Goal: Task Accomplishment & Management: Manage account settings

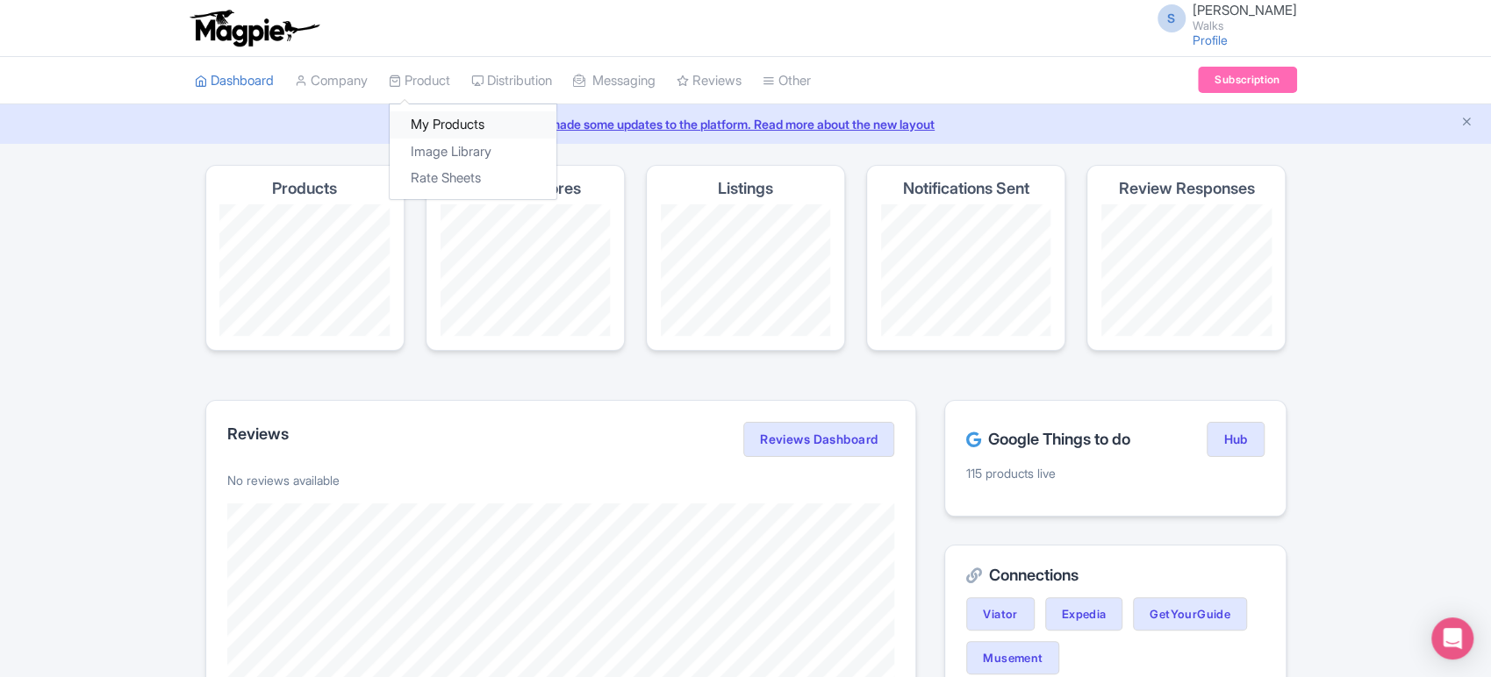
click at [444, 124] on link "My Products" at bounding box center [473, 124] width 167 height 27
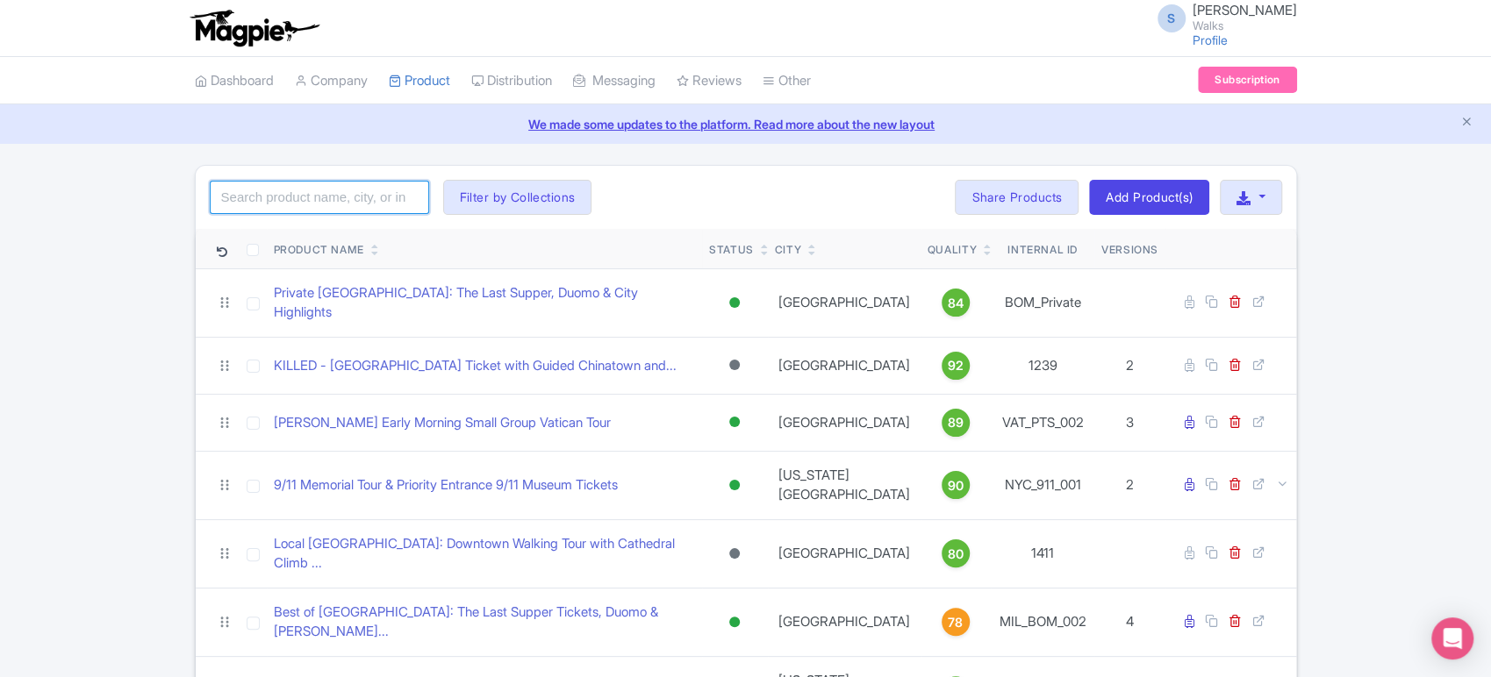
click at [361, 204] on input "search" at bounding box center [319, 197] width 219 height 33
type input "versailles"
click button "Search" at bounding box center [0, 0] width 0 height 0
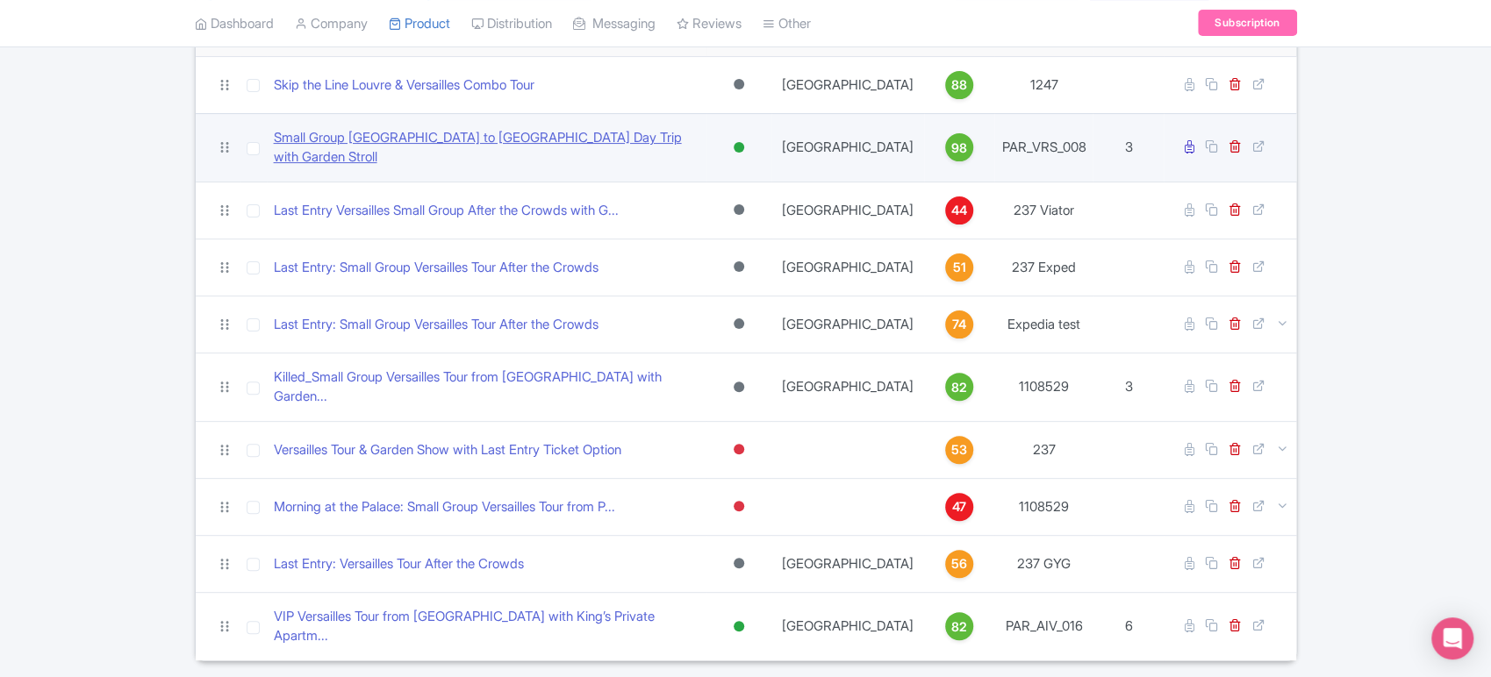
scroll to position [235, 0]
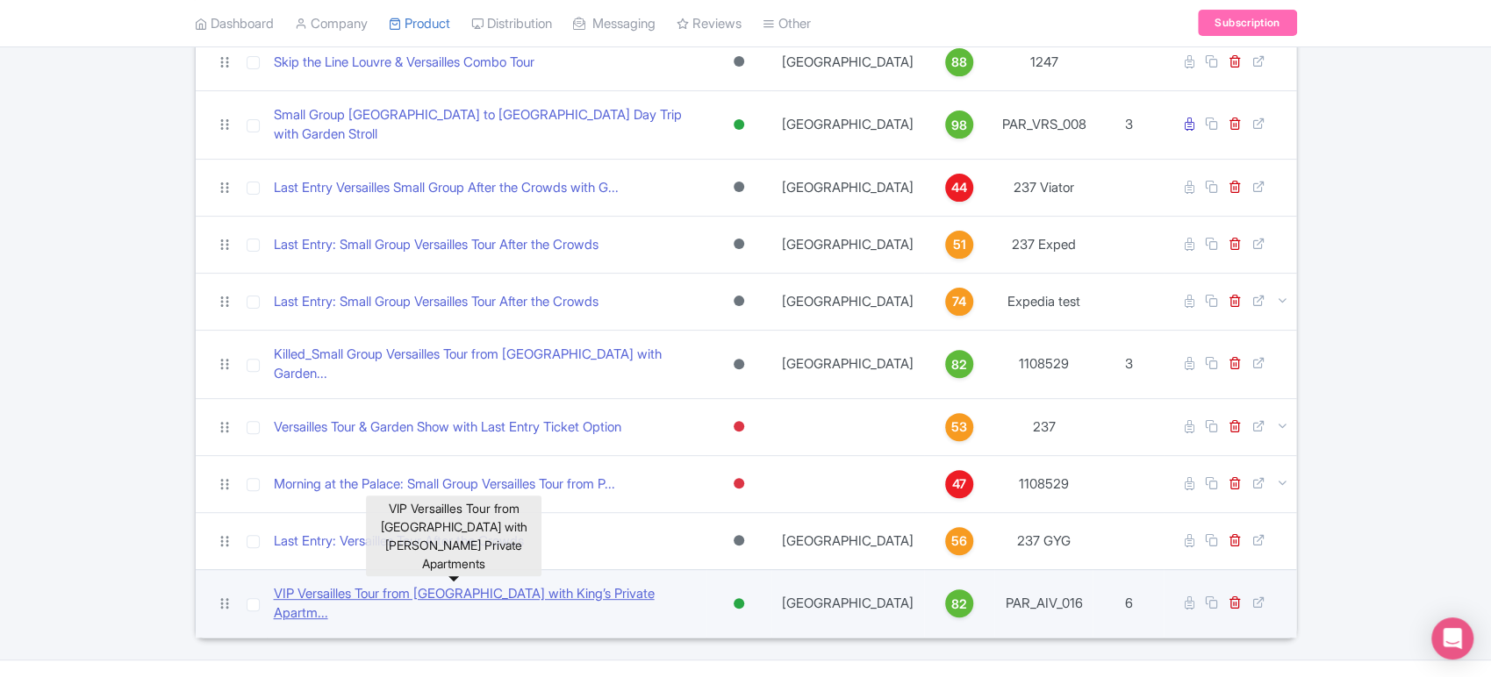
click at [321, 584] on link "VIP Versailles Tour from Paris with King’s Private Apartm..." at bounding box center [486, 603] width 425 height 39
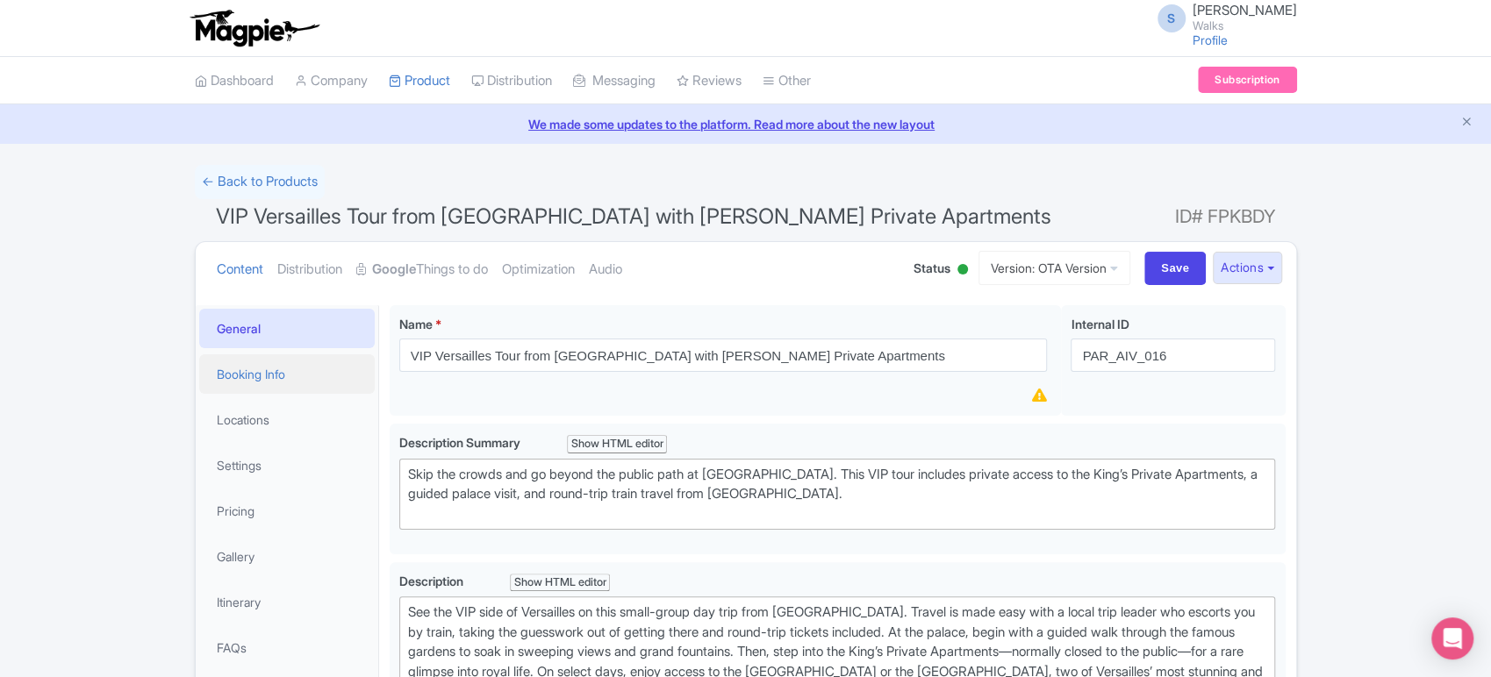
click at [309, 379] on link "Booking Info" at bounding box center [286, 373] width 175 height 39
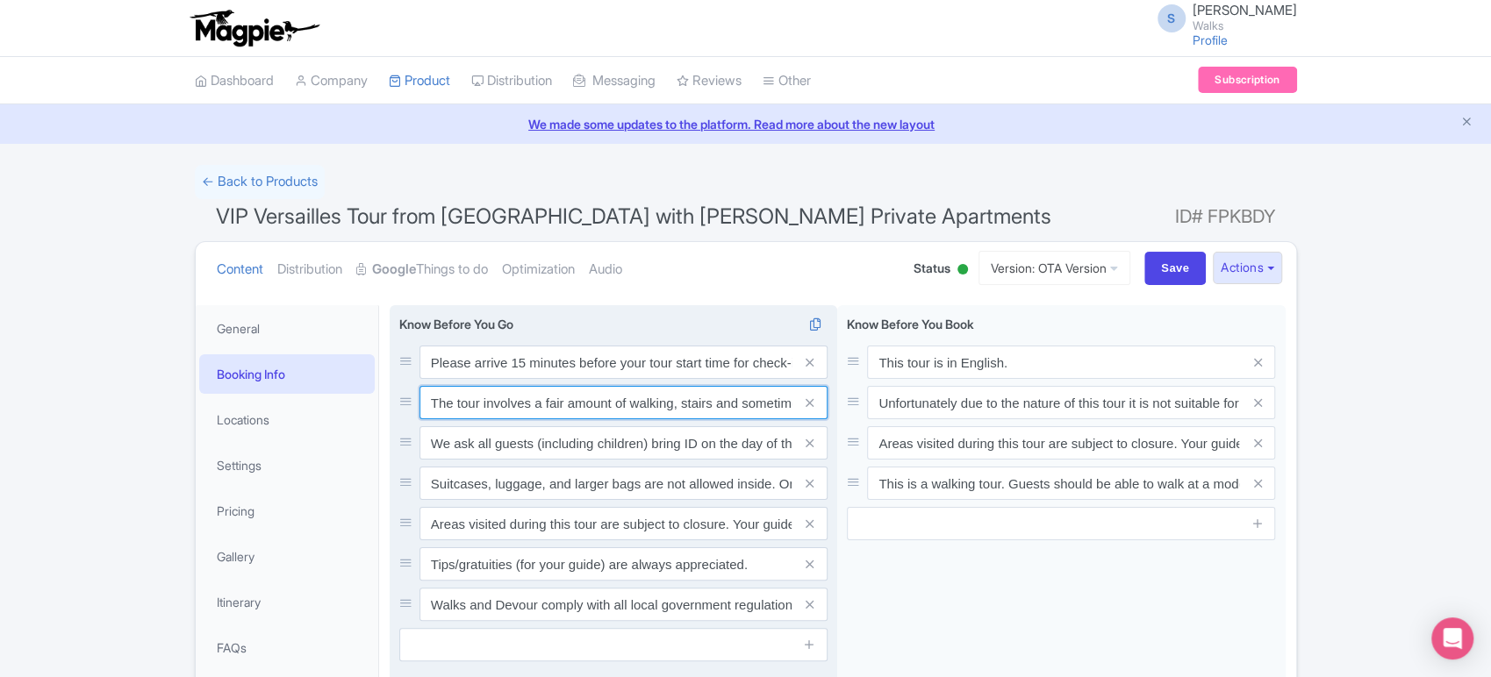
click at [550, 396] on input "The tour involves a fair amount of walking, stairs and sometimes uneven terrain…" at bounding box center [623, 402] width 408 height 33
click at [587, 397] on input "The tour involves a fair amount of walking, stairs and sometimes uneven terrain…" at bounding box center [623, 402] width 408 height 33
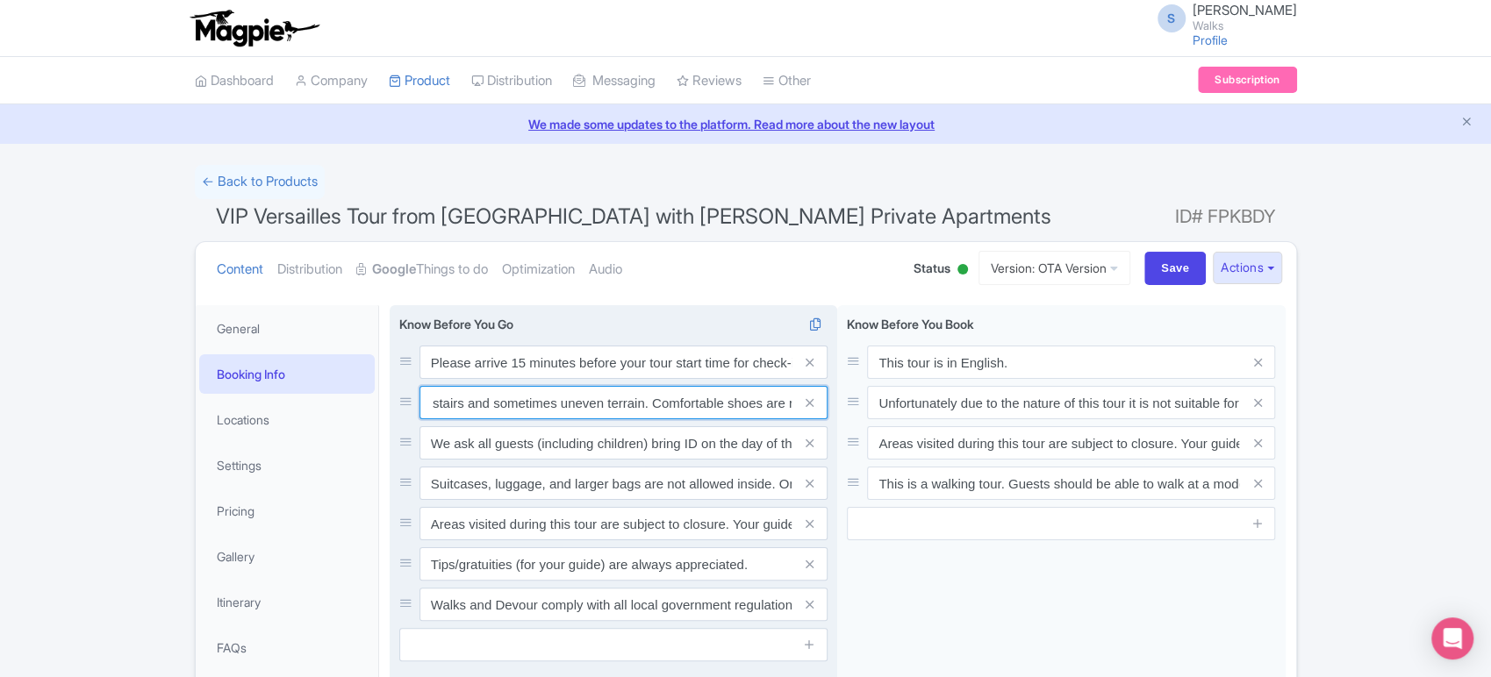
scroll to position [0, 333]
click at [587, 397] on input "The tour involves a fair amount of walking, stairs and sometimes uneven terrain…" at bounding box center [623, 402] width 408 height 33
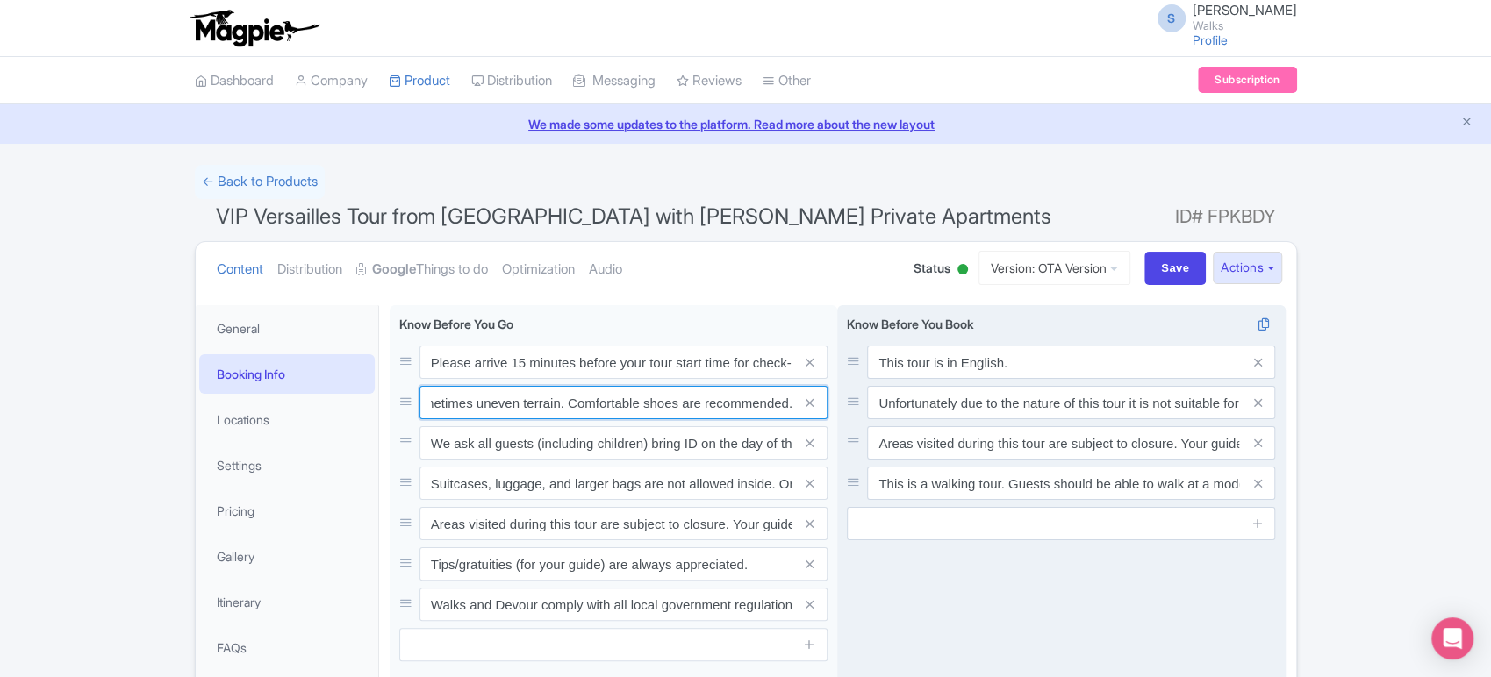
scroll to position [0, 0]
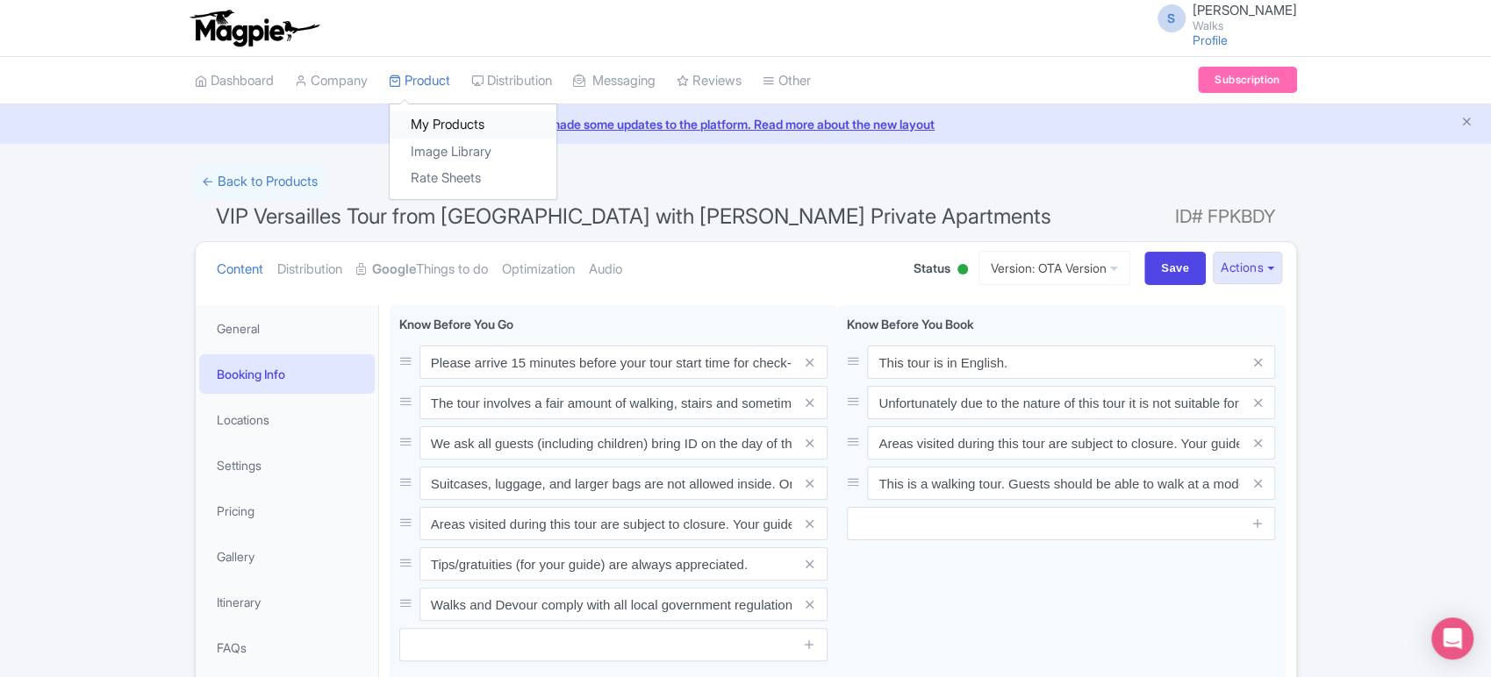
click at [426, 125] on link "My Products" at bounding box center [473, 124] width 167 height 27
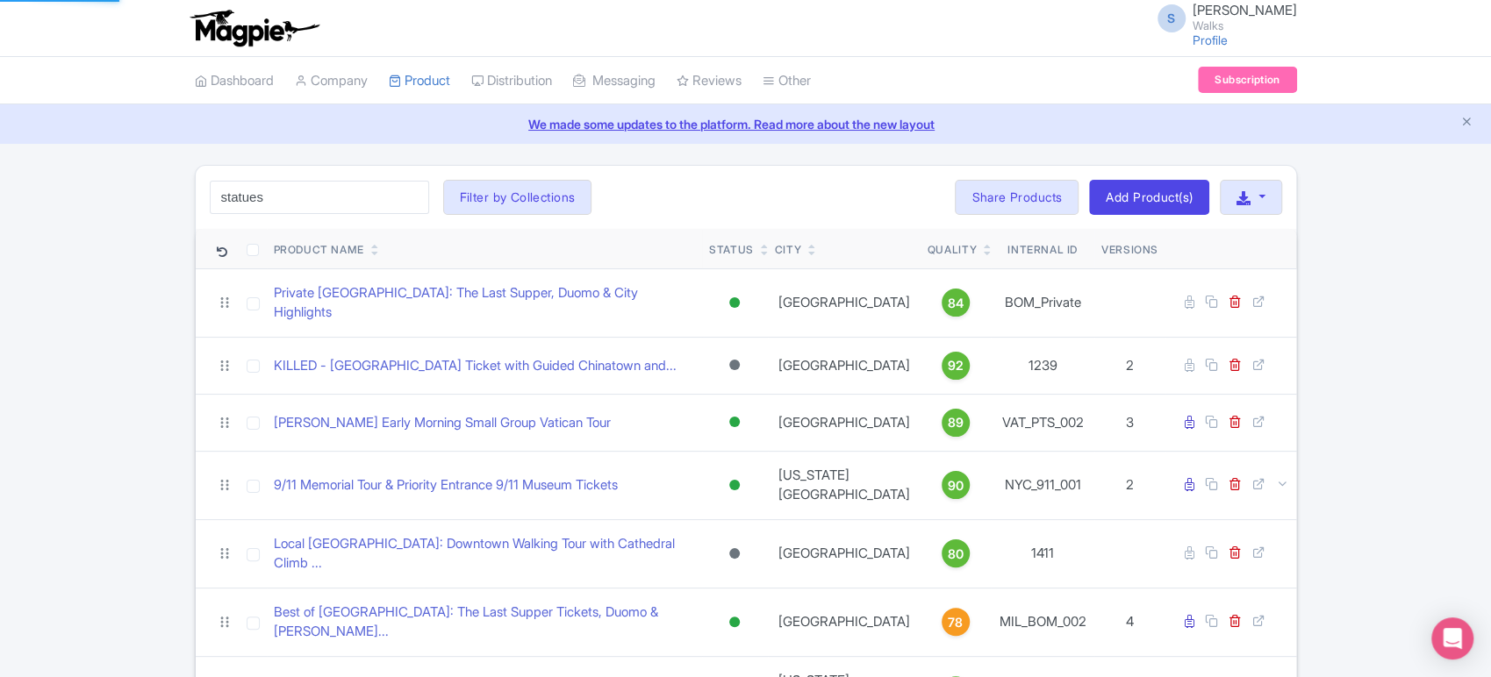
click button "Search" at bounding box center [0, 0] width 0 height 0
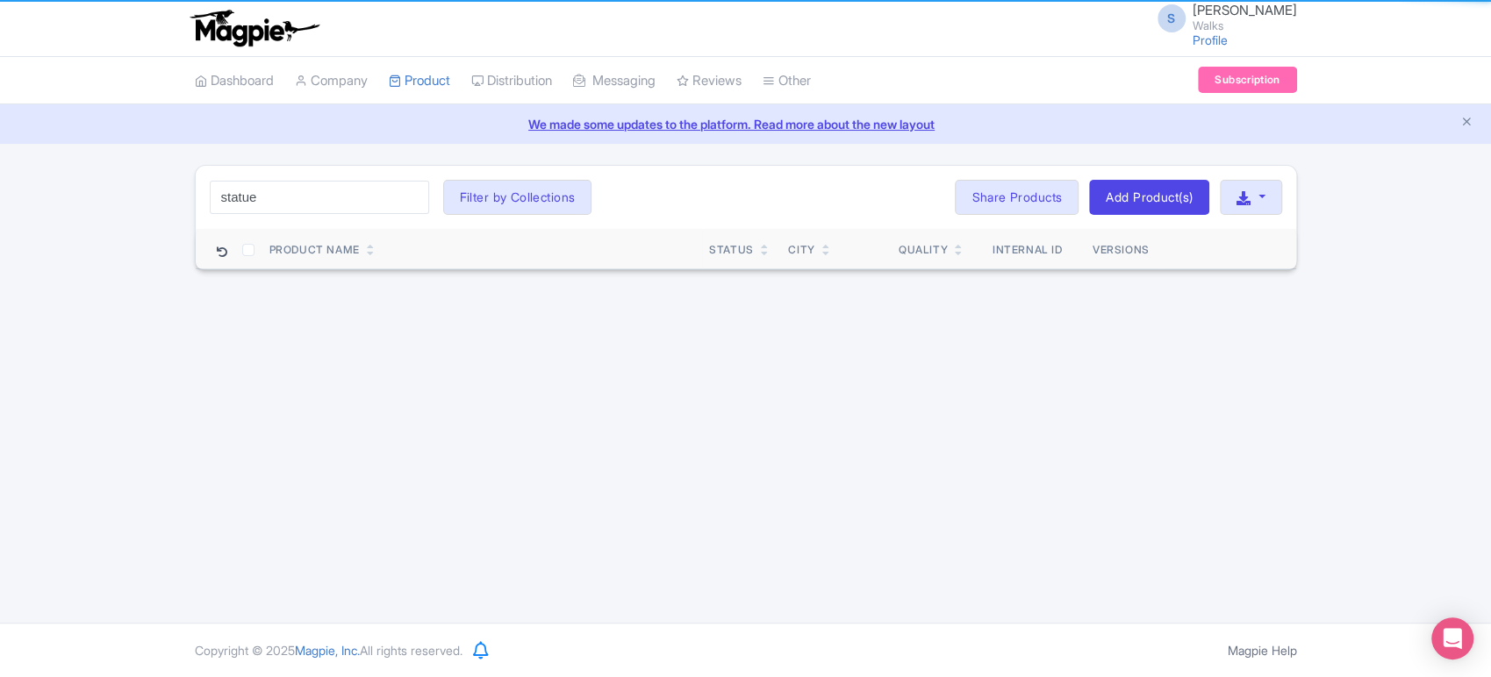
type input "statue"
click button "Search" at bounding box center [0, 0] width 0 height 0
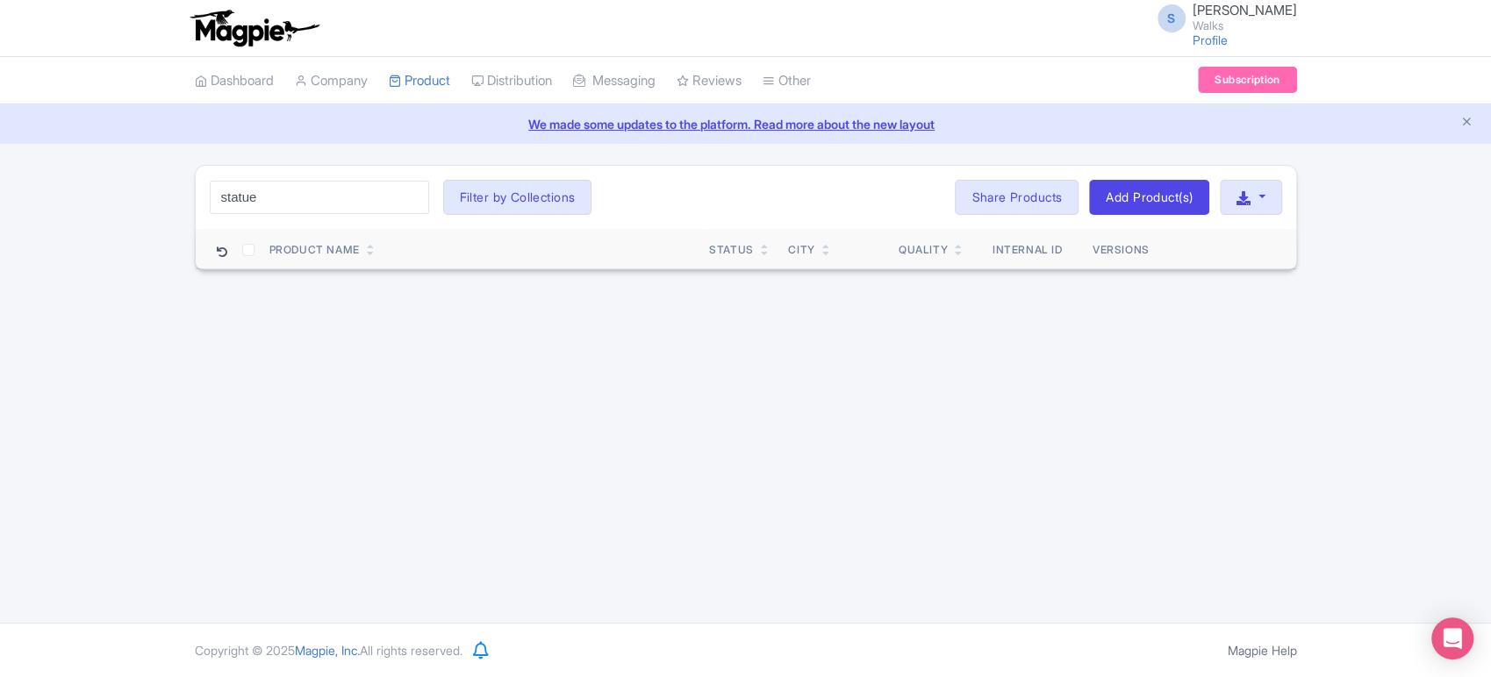
click button "Search" at bounding box center [0, 0] width 0 height 0
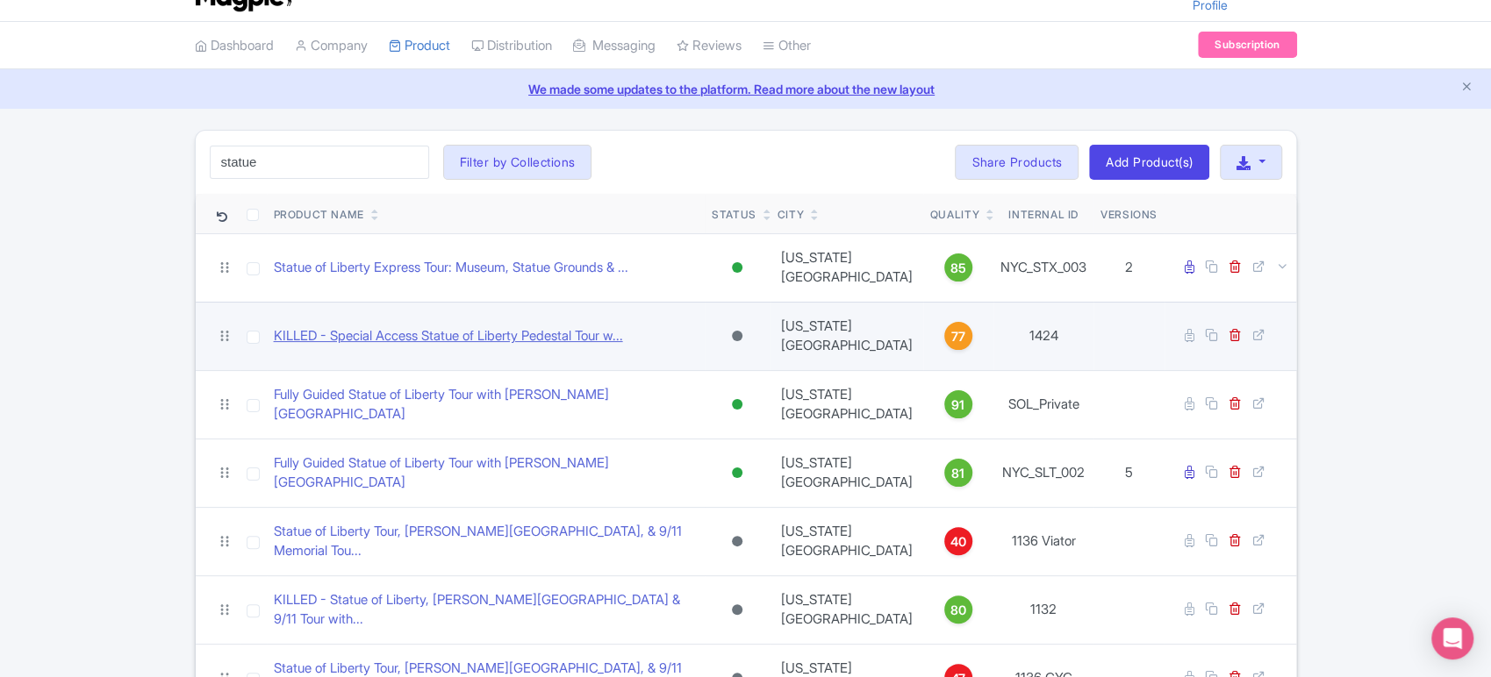
scroll to position [37, 0]
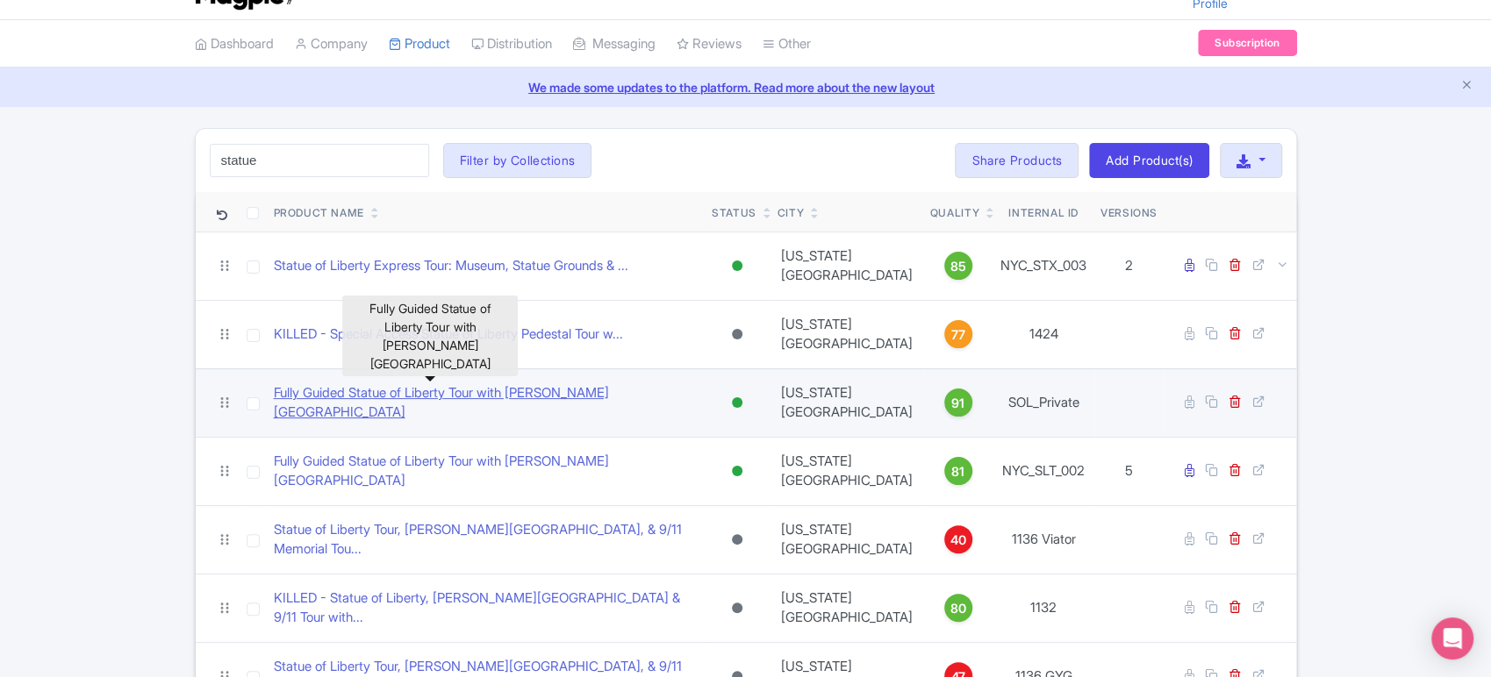
click at [368, 383] on link "Fully Guided Statue of Liberty Tour with Ellis Island" at bounding box center [486, 402] width 425 height 39
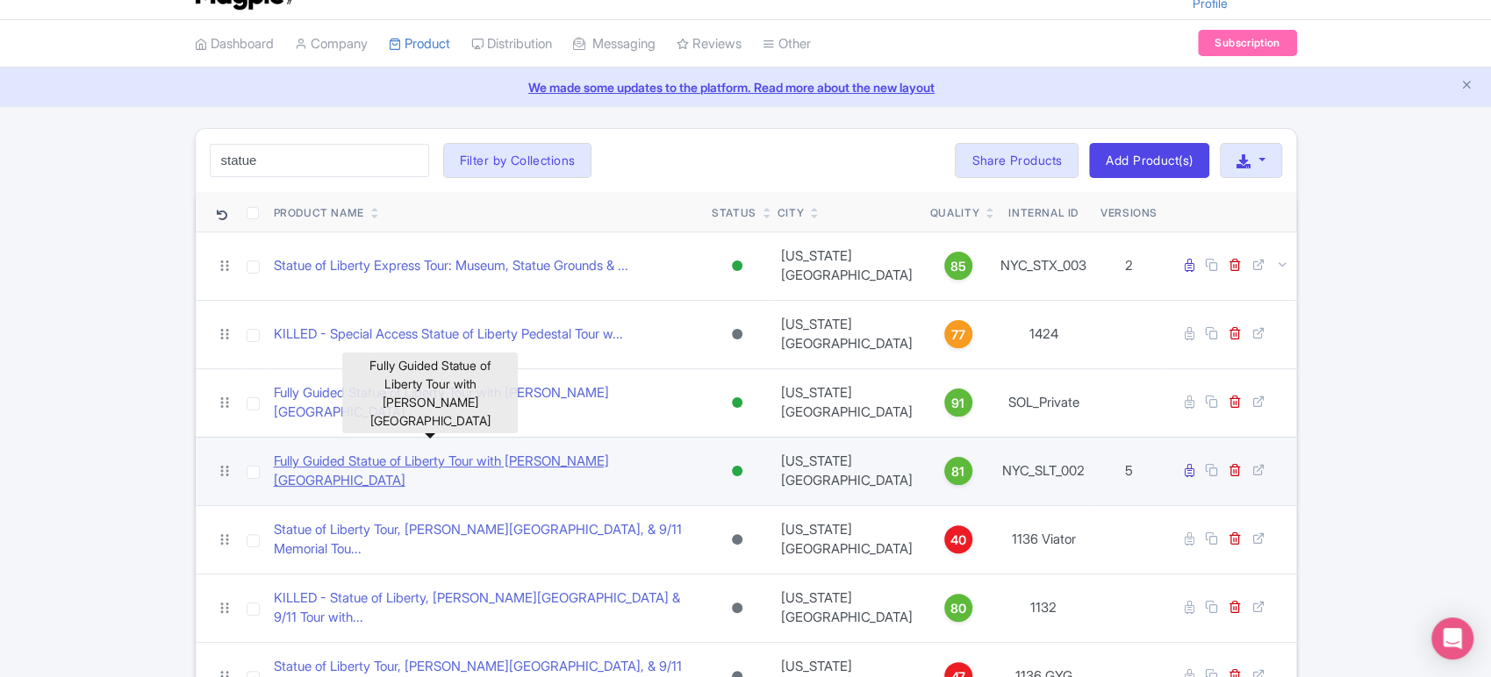
click at [368, 452] on link "Fully Guided Statue of Liberty Tour with Ellis Island" at bounding box center [486, 471] width 425 height 39
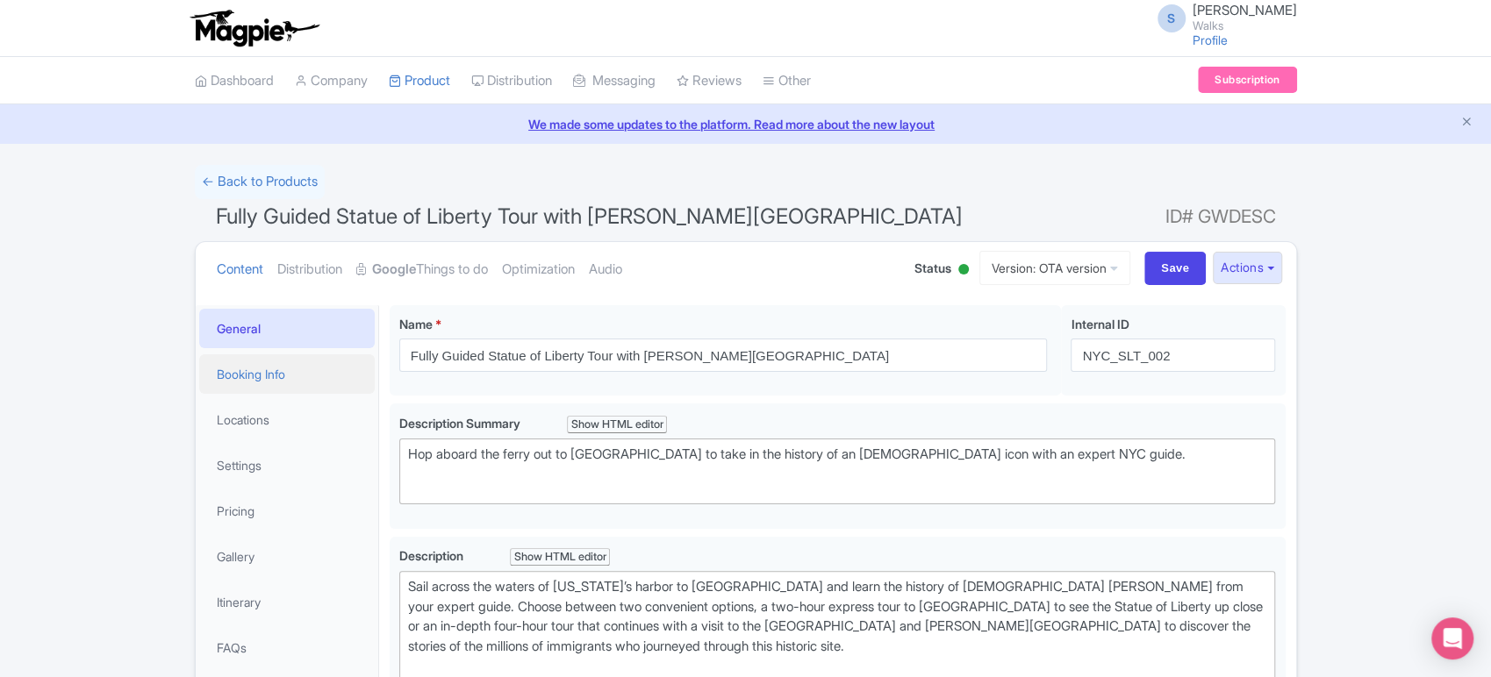
click at [282, 389] on link "Booking Info" at bounding box center [286, 373] width 175 height 39
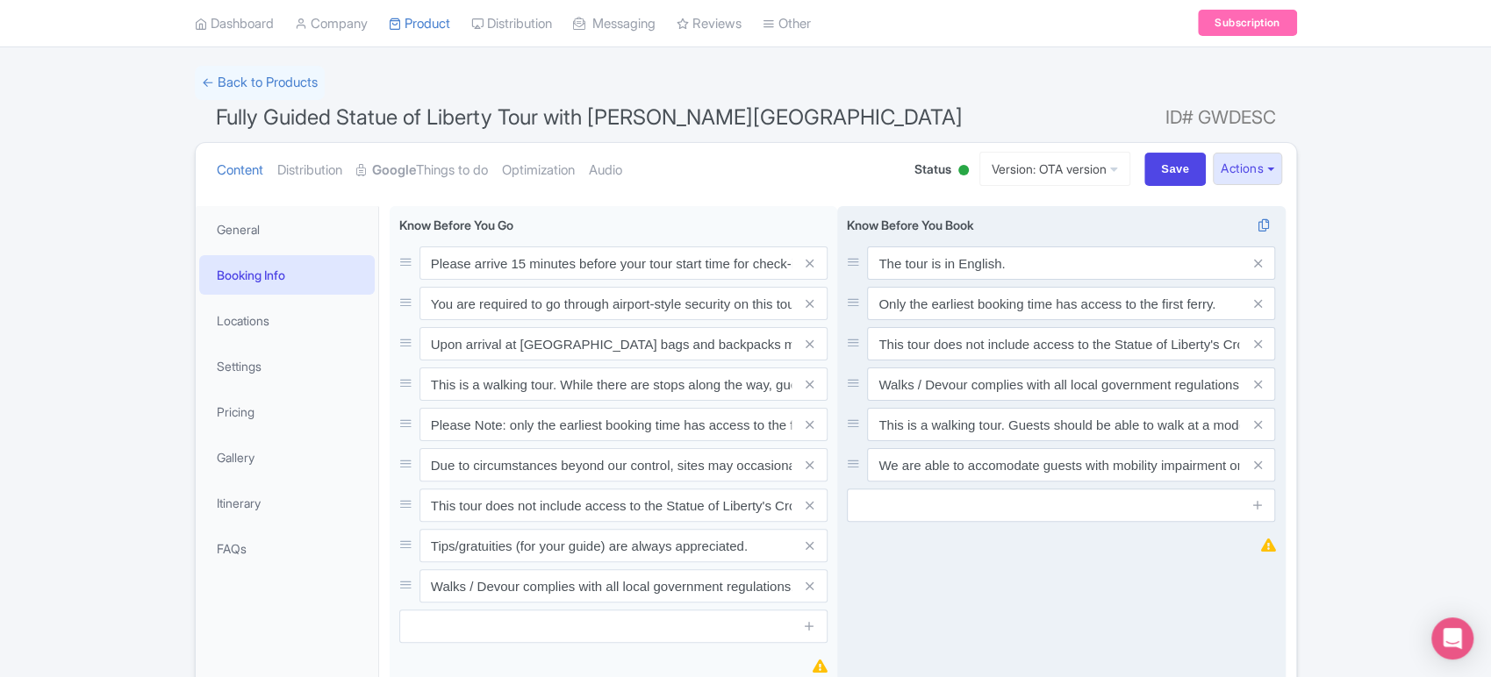
scroll to position [113, 0]
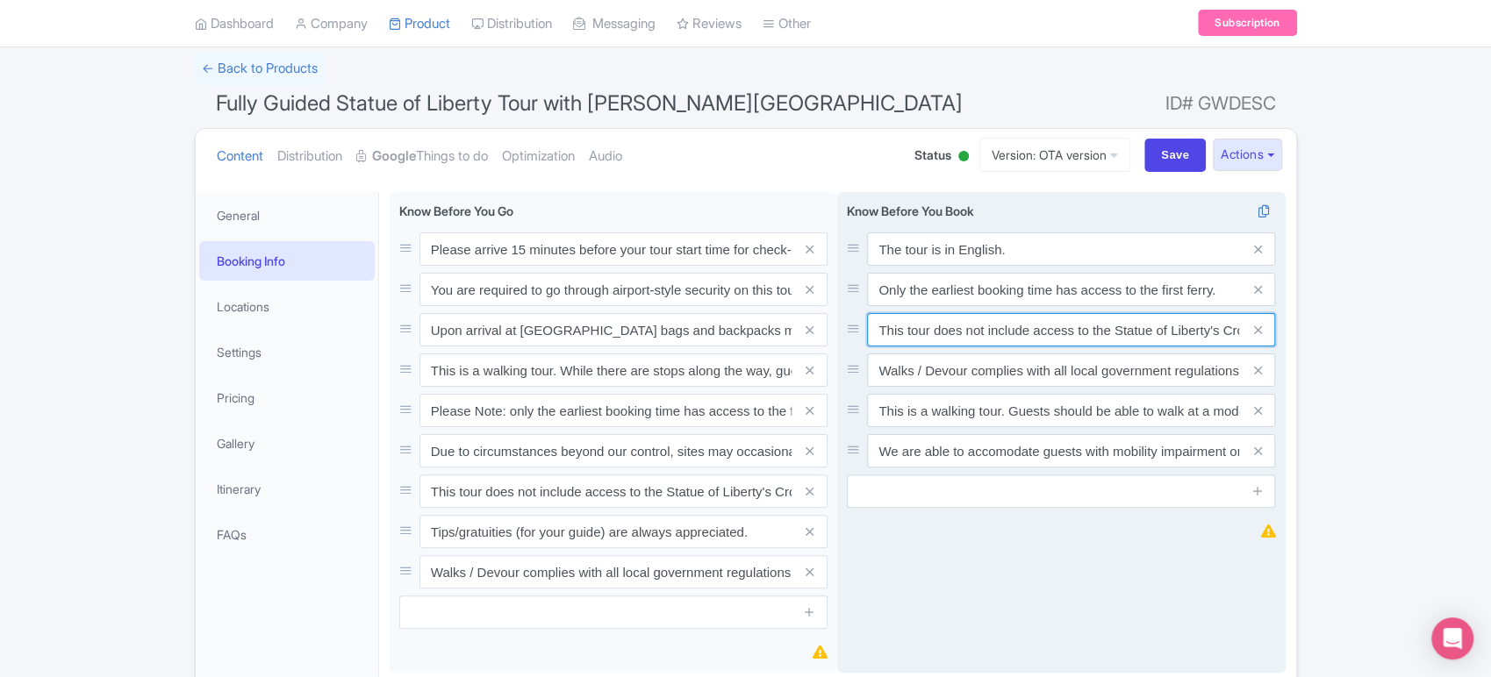
click at [955, 338] on input "This tour does not include access to the Statue of Liberty's Crown and Pedestal" at bounding box center [1071, 329] width 408 height 33
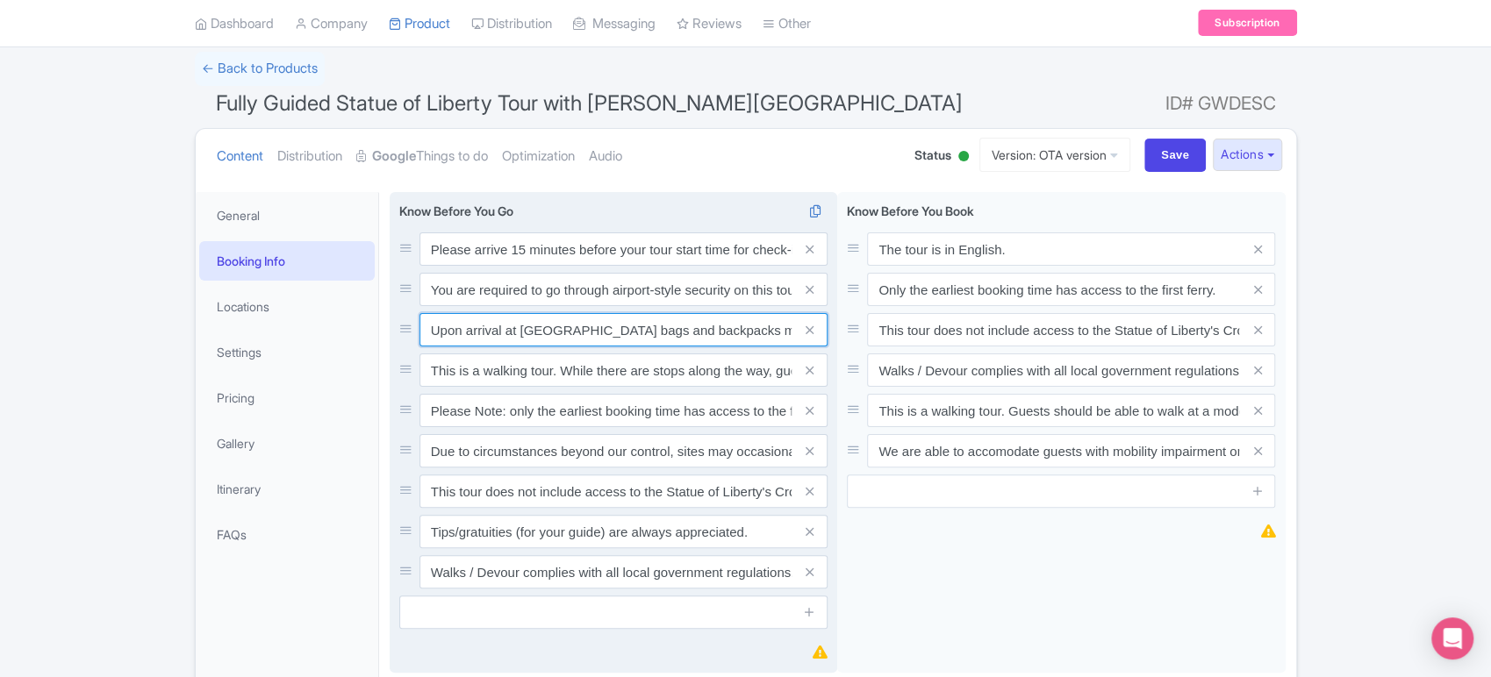
click at [680, 325] on input "Upon arrival at [GEOGRAPHIC_DATA] bags and backpacks must be stored in a locker…" at bounding box center [623, 329] width 408 height 33
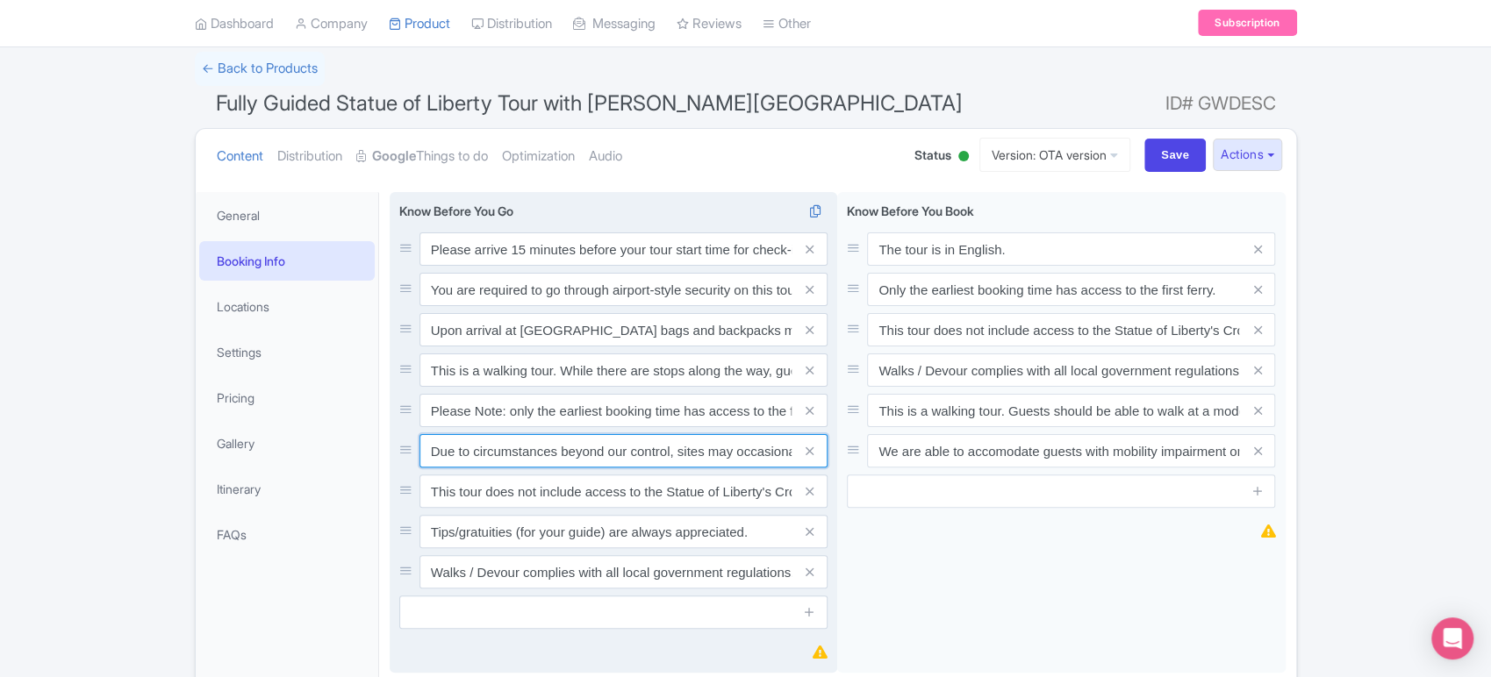
click at [623, 453] on input "Due to circumstances beyond our control, sites may occasionally close. We make …" at bounding box center [623, 450] width 408 height 33
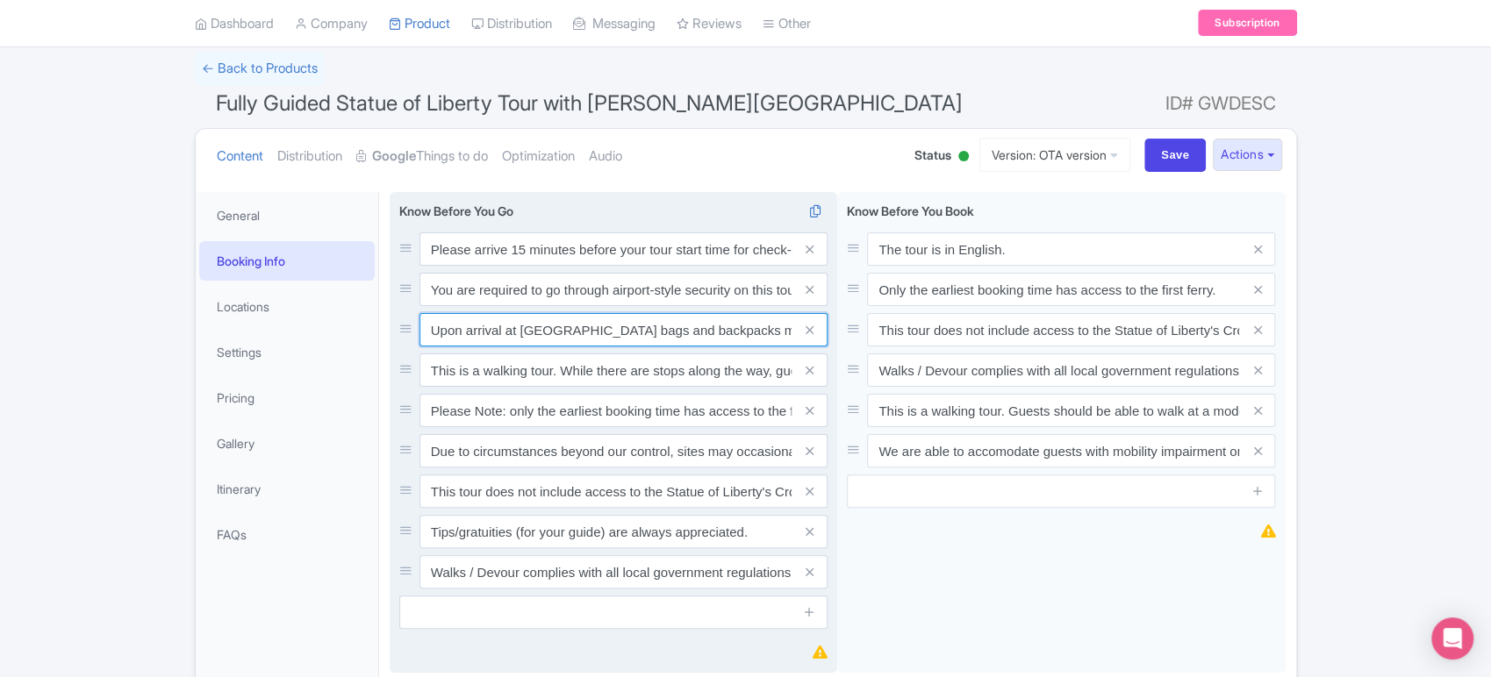
click at [666, 319] on input "Upon arrival at [GEOGRAPHIC_DATA] bags and backpacks must be stored in a locker…" at bounding box center [623, 329] width 408 height 33
click at [696, 327] on input "Upon arrival at [GEOGRAPHIC_DATA] bags and backpacks must be stored in a locker…" at bounding box center [623, 329] width 408 height 33
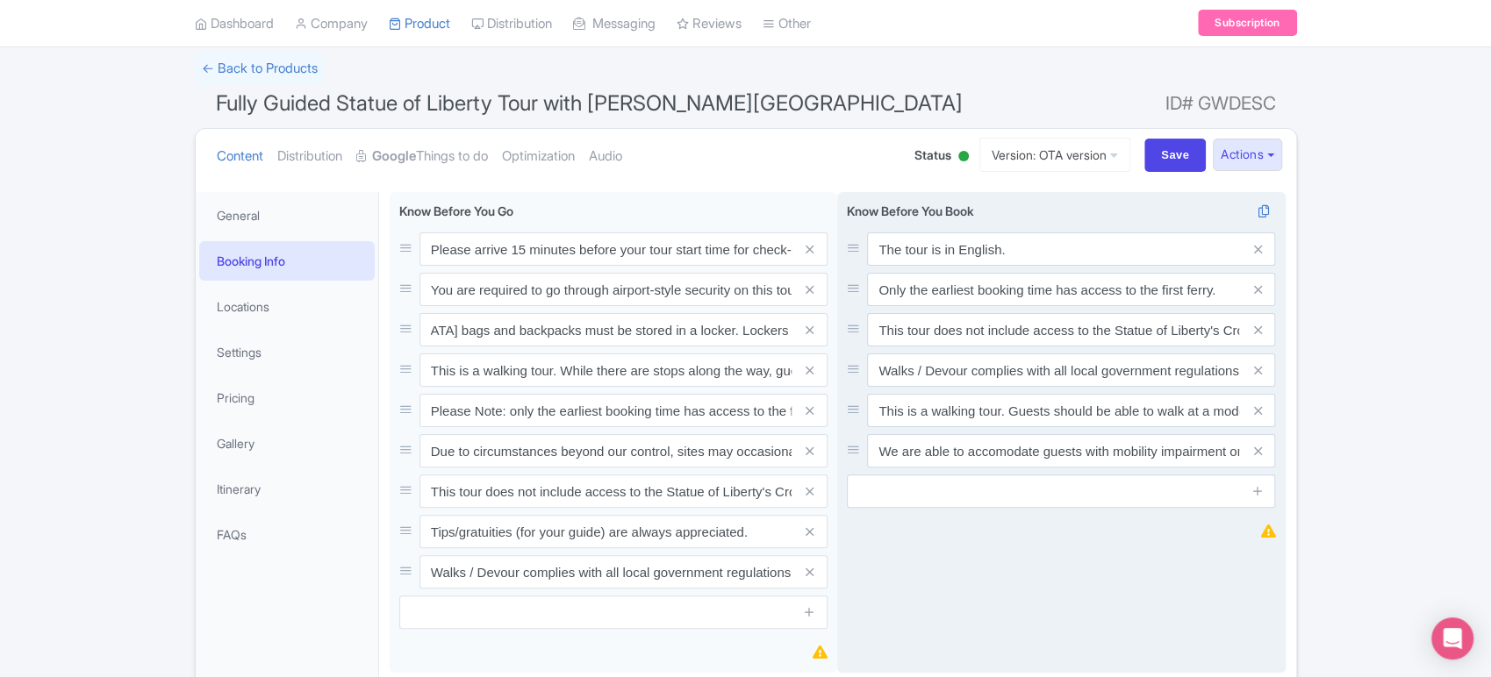
scroll to position [0, 0]
click at [955, 547] on div "The tour is in English. Only the earliest booking time has access to the first …" at bounding box center [1061, 433] width 448 height 482
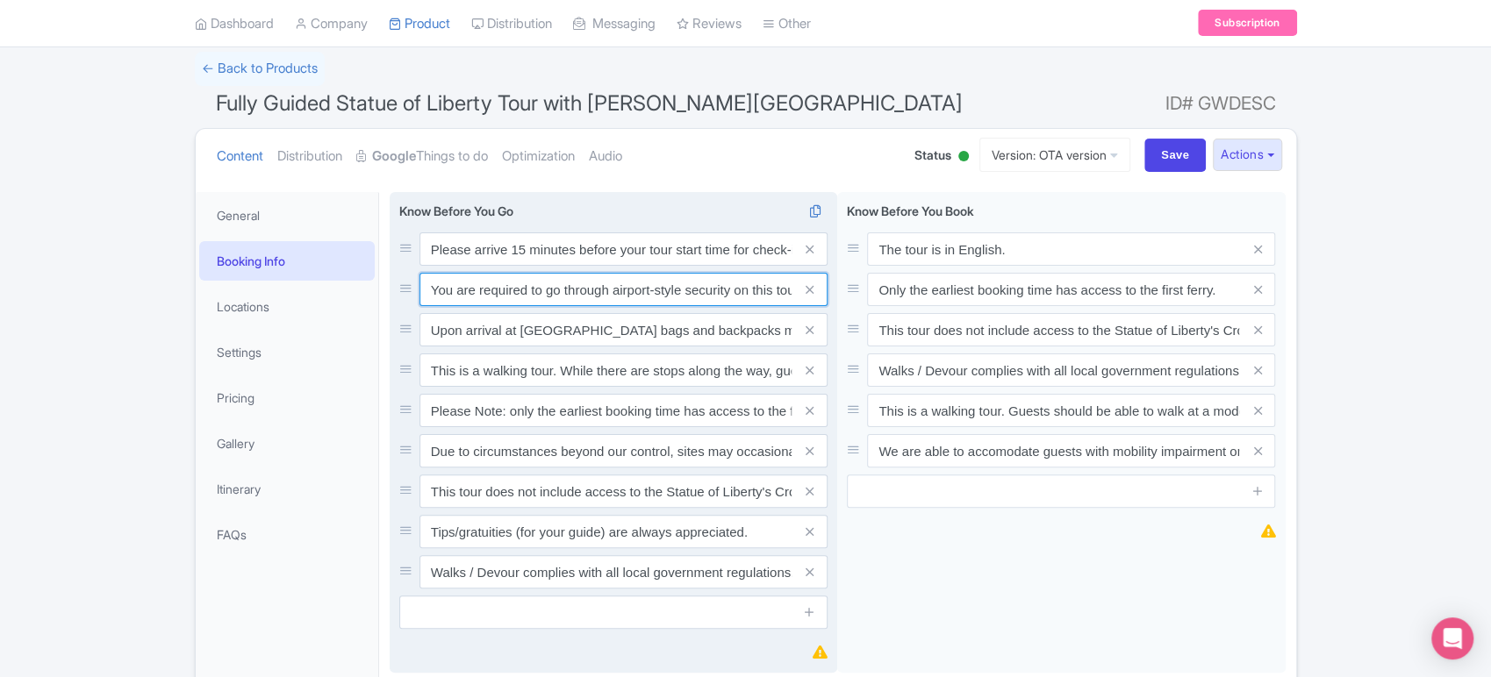
click at [681, 287] on input "You are required to go through airport-style security on this tour. No luggage,…" at bounding box center [623, 289] width 408 height 33
